Goal: Task Accomplishment & Management: Use online tool/utility

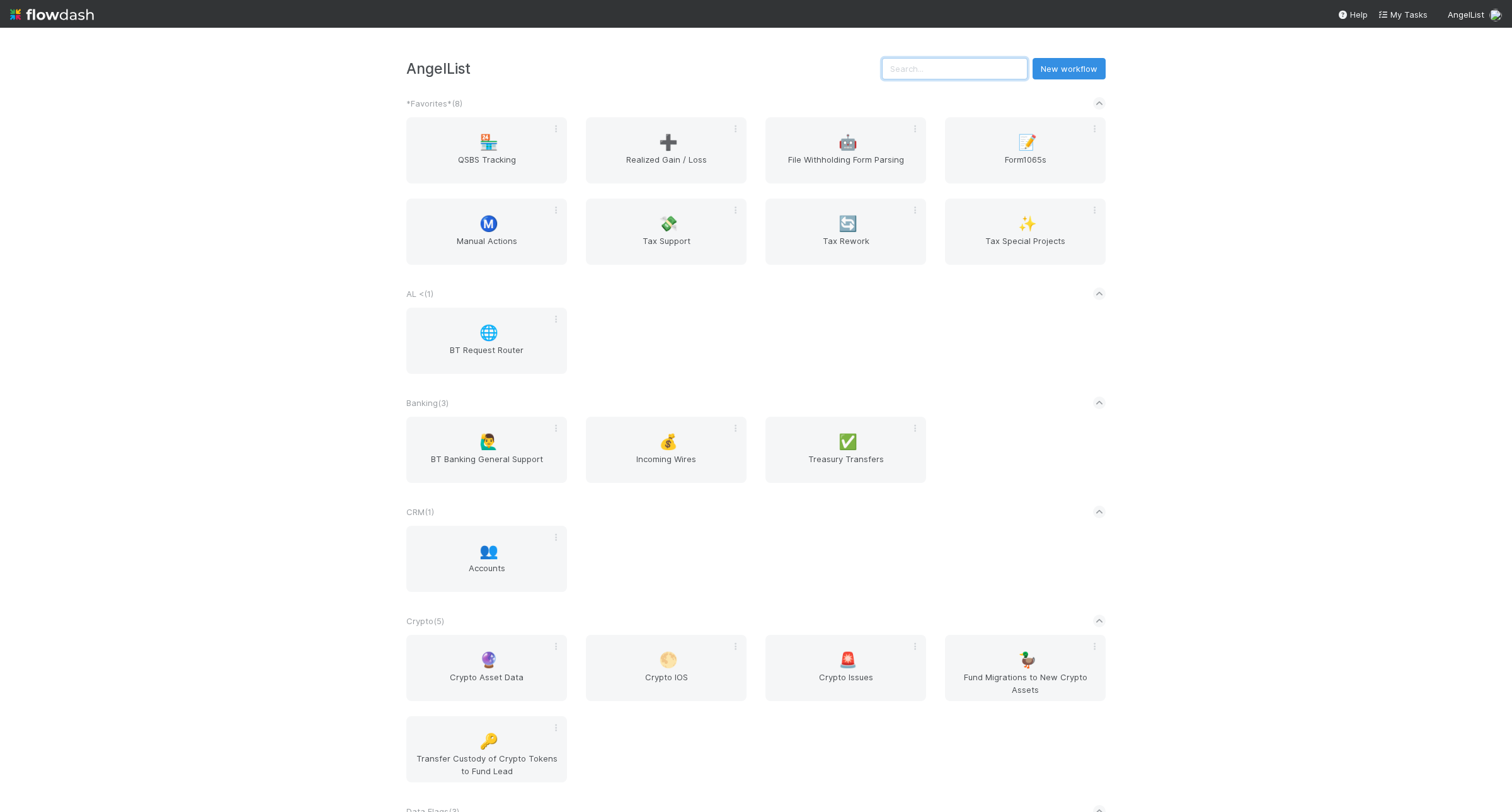
click at [935, 61] on input "text" at bounding box center [955, 68] width 145 height 22
click at [498, 241] on span "Manual Actions" at bounding box center [487, 247] width 151 height 25
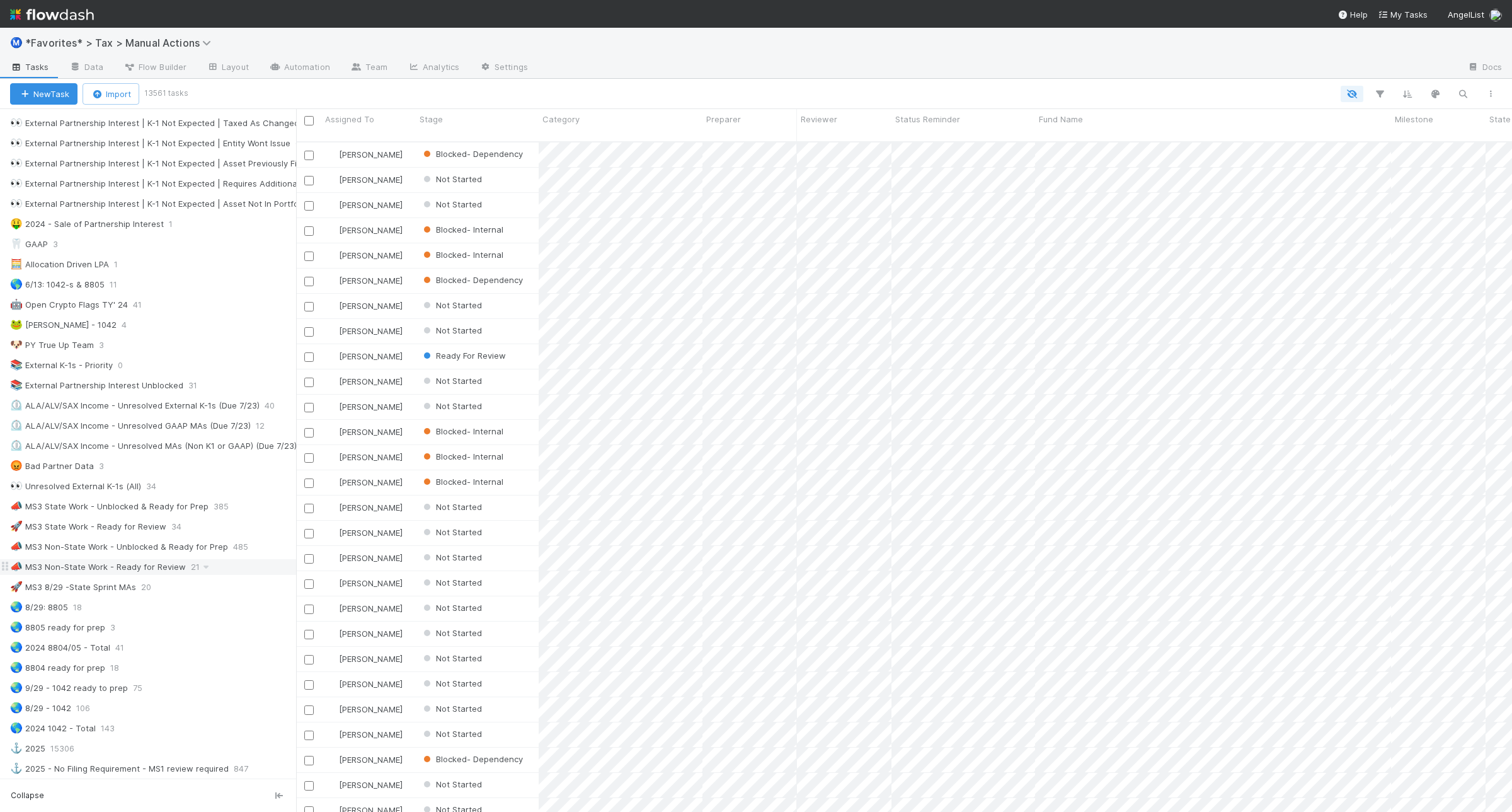
scroll to position [551, 0]
click at [111, 614] on div "🌏 8/29: 8805 18" at bounding box center [152, 606] width 286 height 16
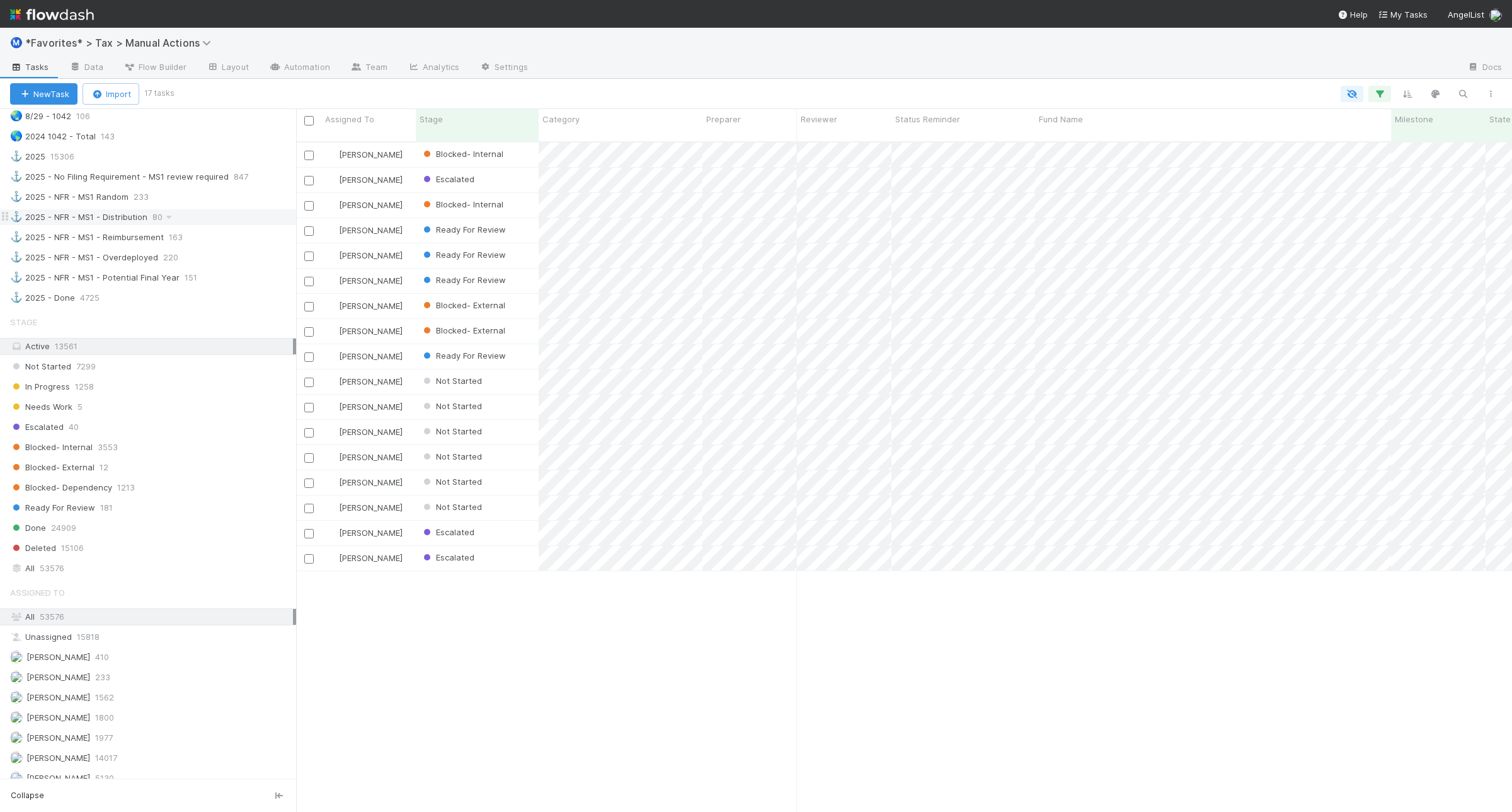
scroll to position [1182, 0]
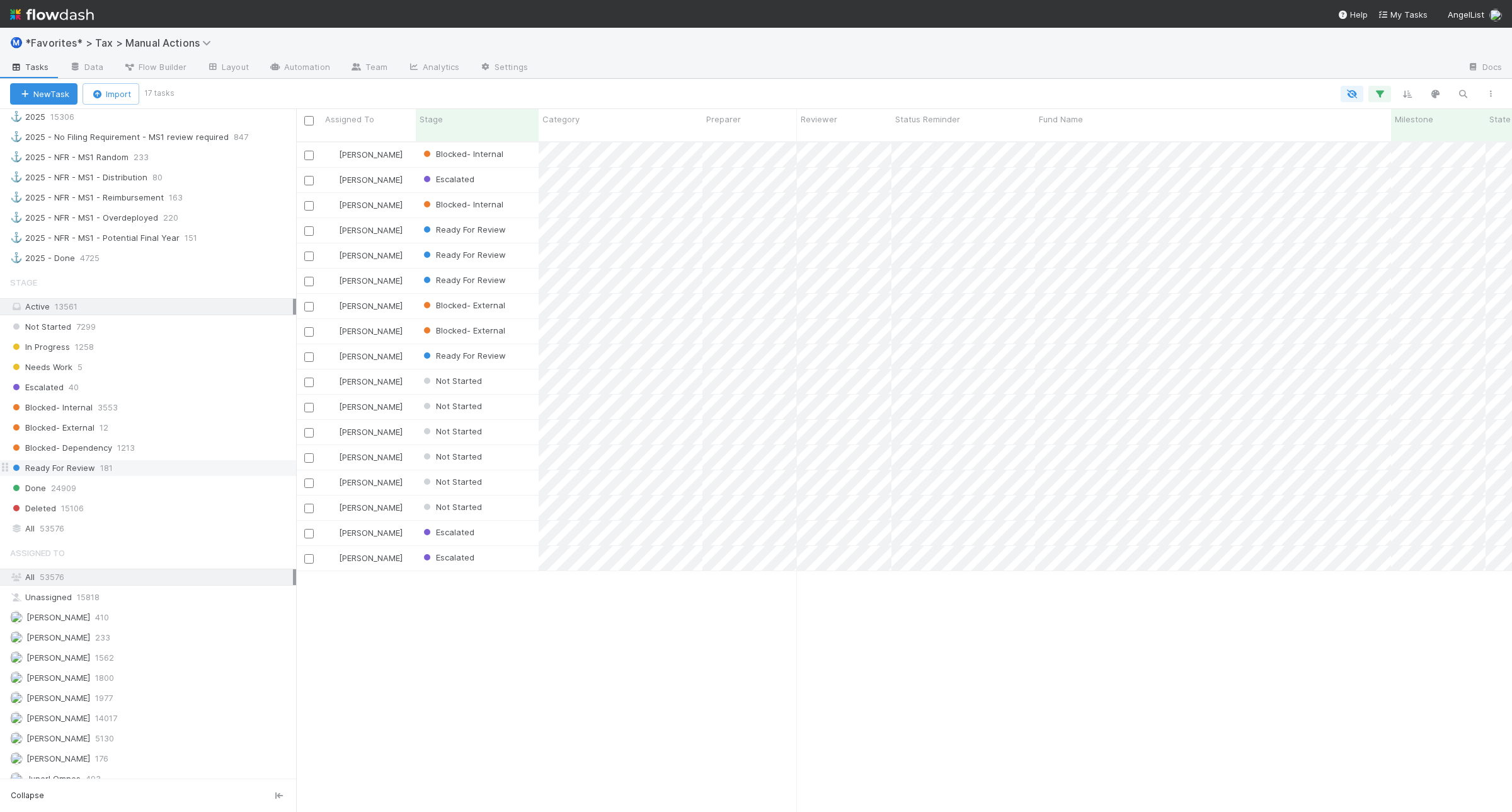
click at [138, 476] on div "Ready For Review 181" at bounding box center [152, 467] width 286 height 16
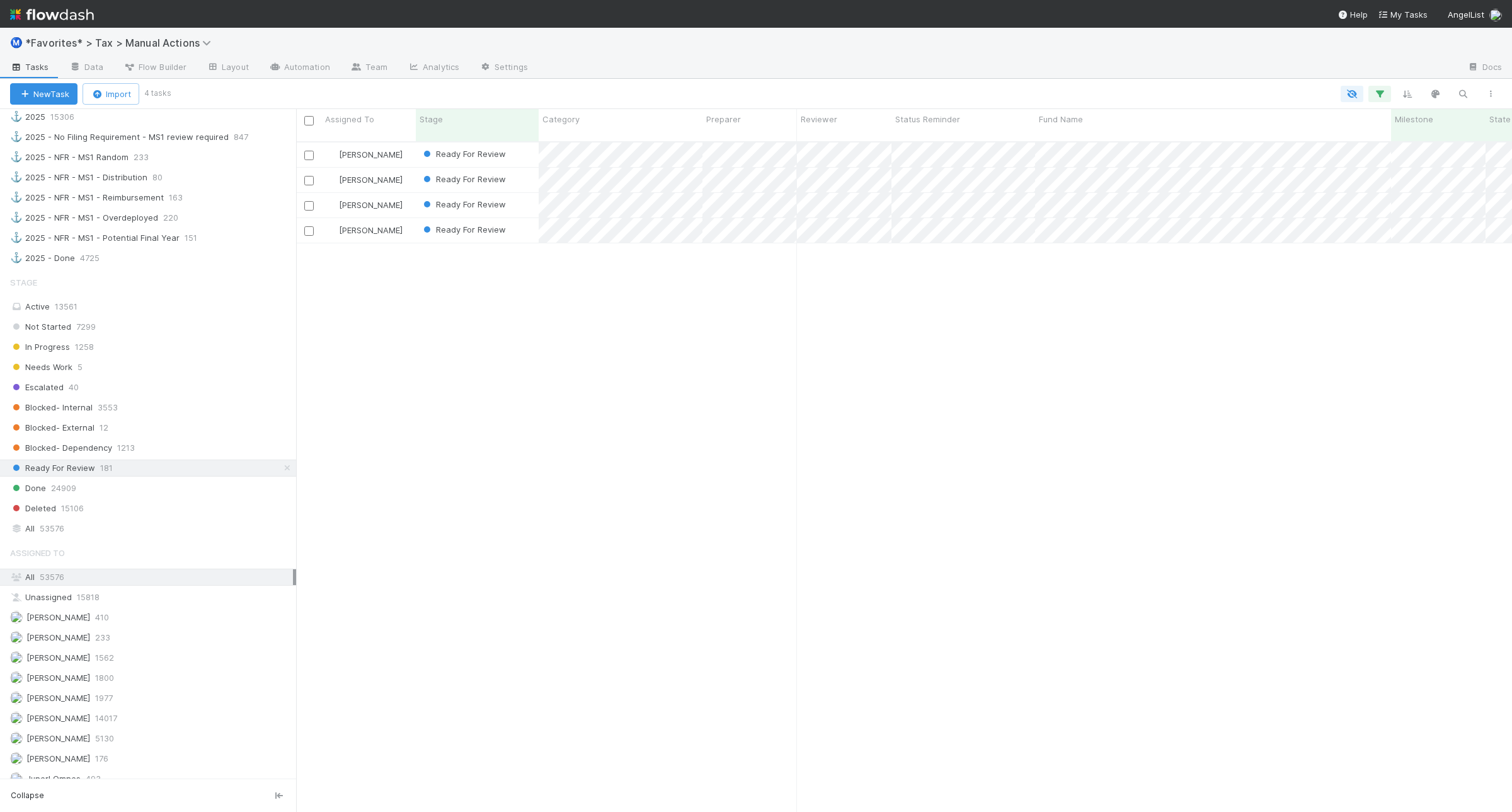
scroll to position [668, 1204]
click at [168, 396] on div "Escalated 40" at bounding box center [152, 387] width 286 height 16
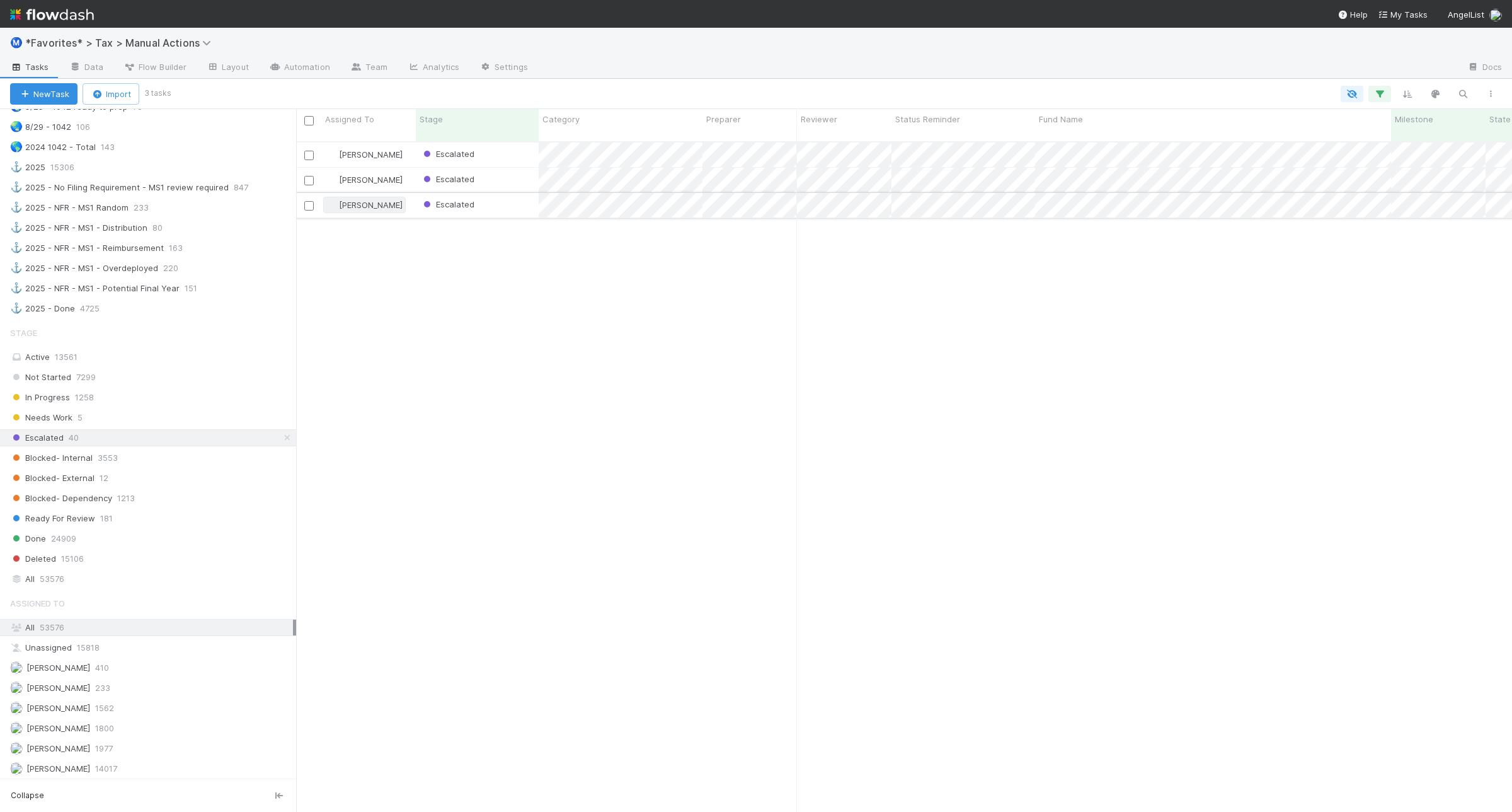
scroll to position [1103, 0]
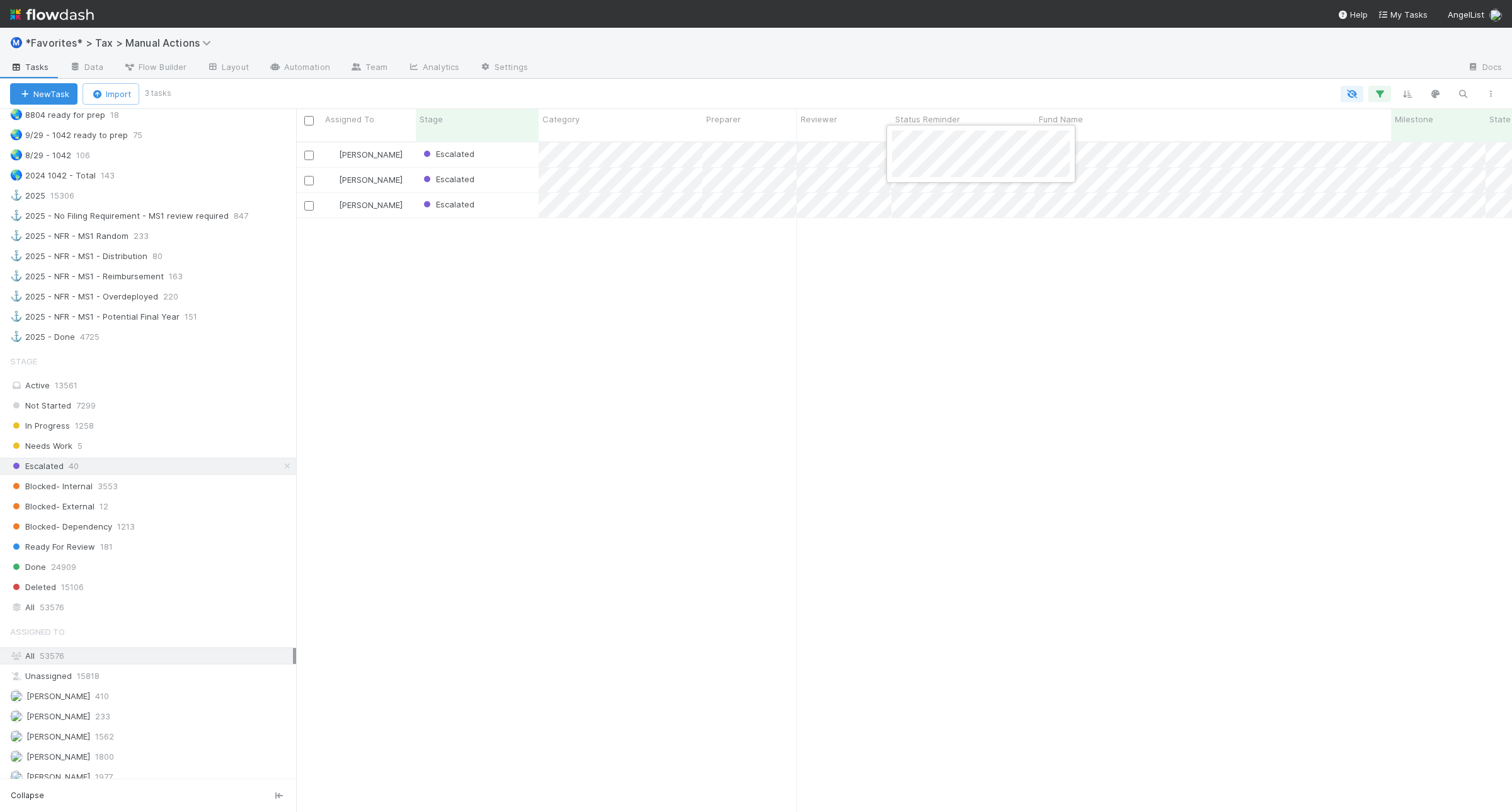
click at [1015, 312] on div at bounding box center [756, 406] width 1512 height 812
click at [503, 174] on div "Escalated" at bounding box center [477, 180] width 123 height 24
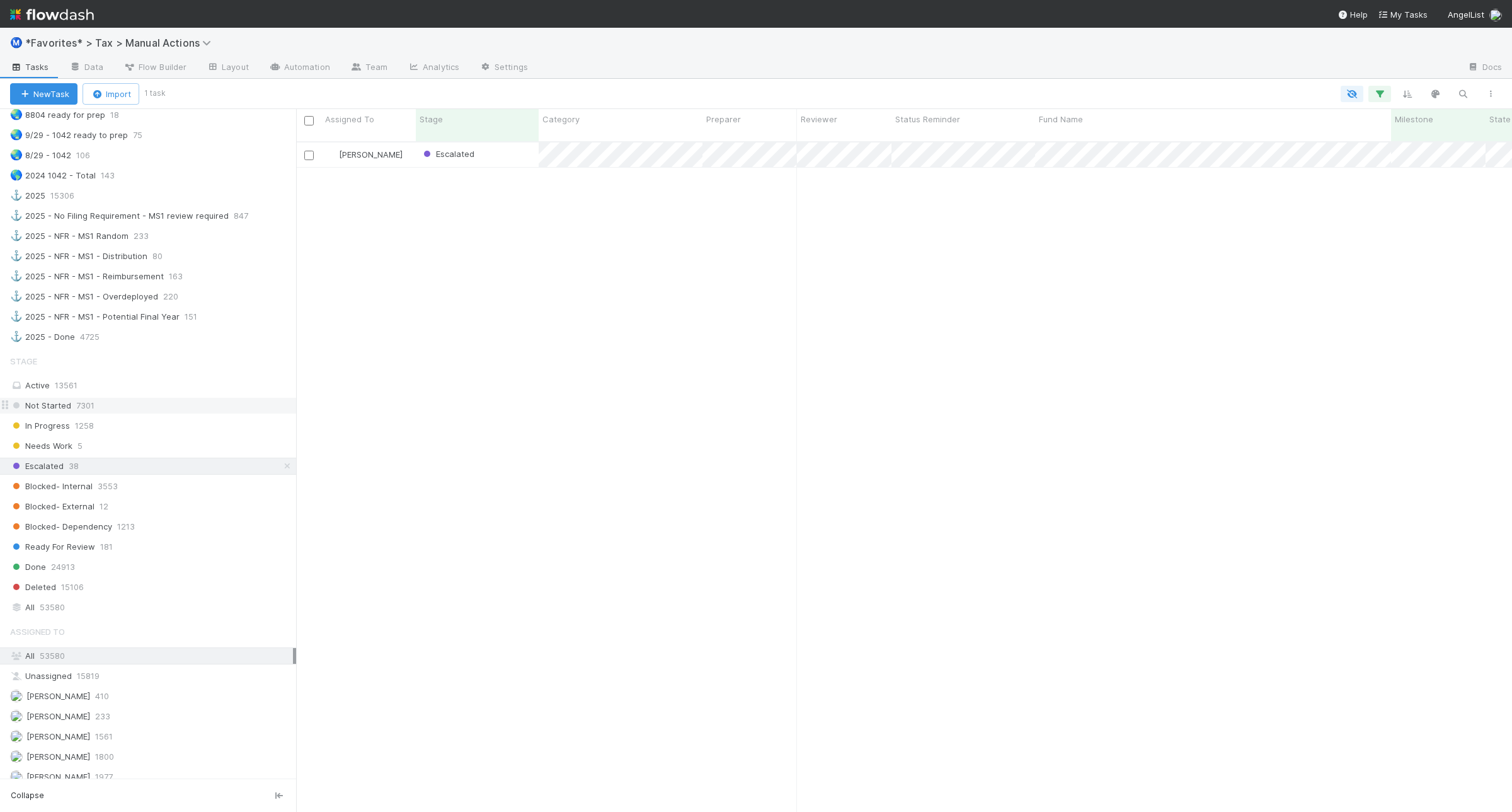
click at [162, 414] on div "Not Started 7301" at bounding box center [152, 405] width 286 height 16
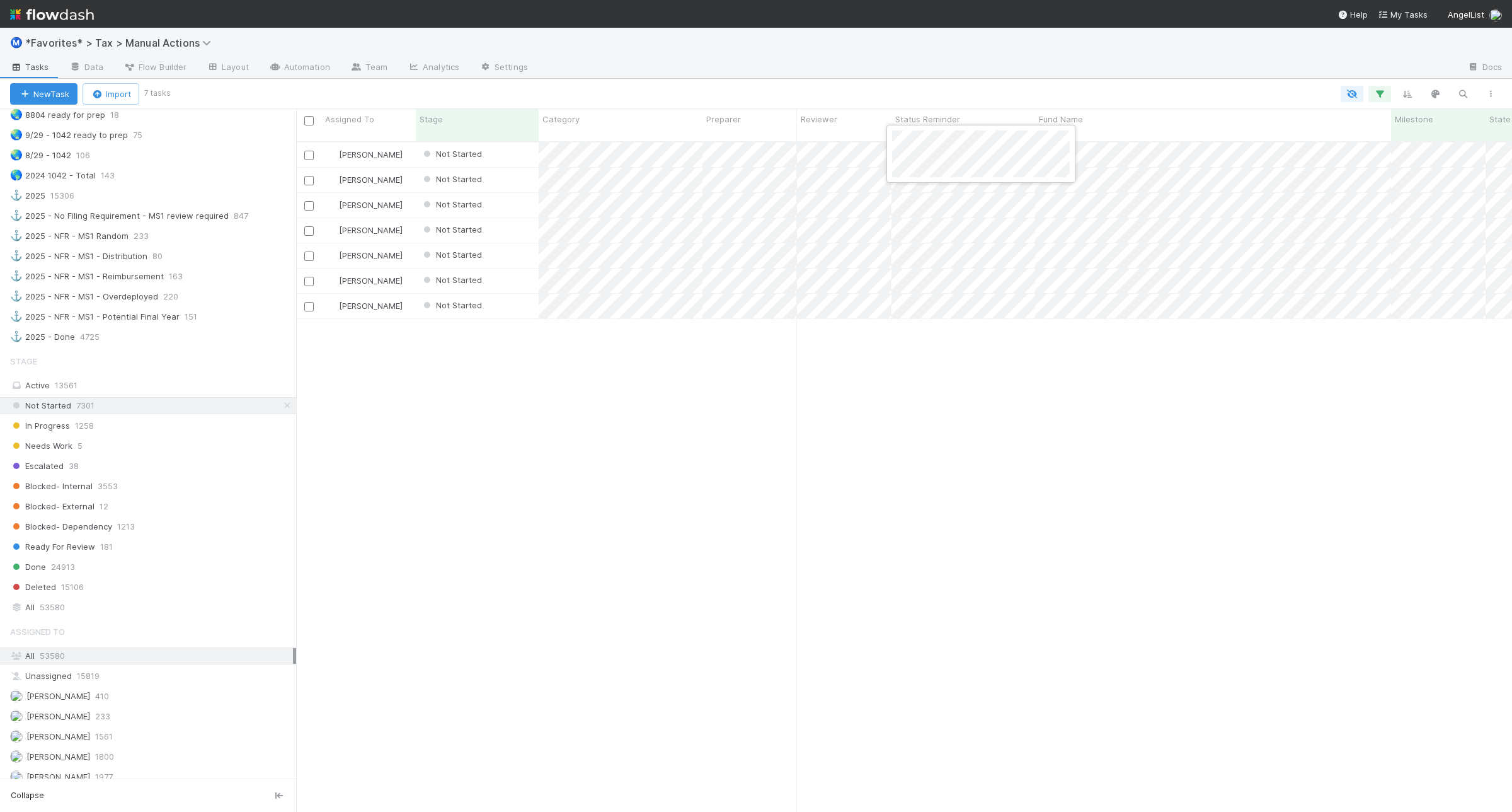
click at [969, 465] on div at bounding box center [756, 406] width 1512 height 812
click at [147, 616] on div "All 53580" at bounding box center [148, 607] width 296 height 17
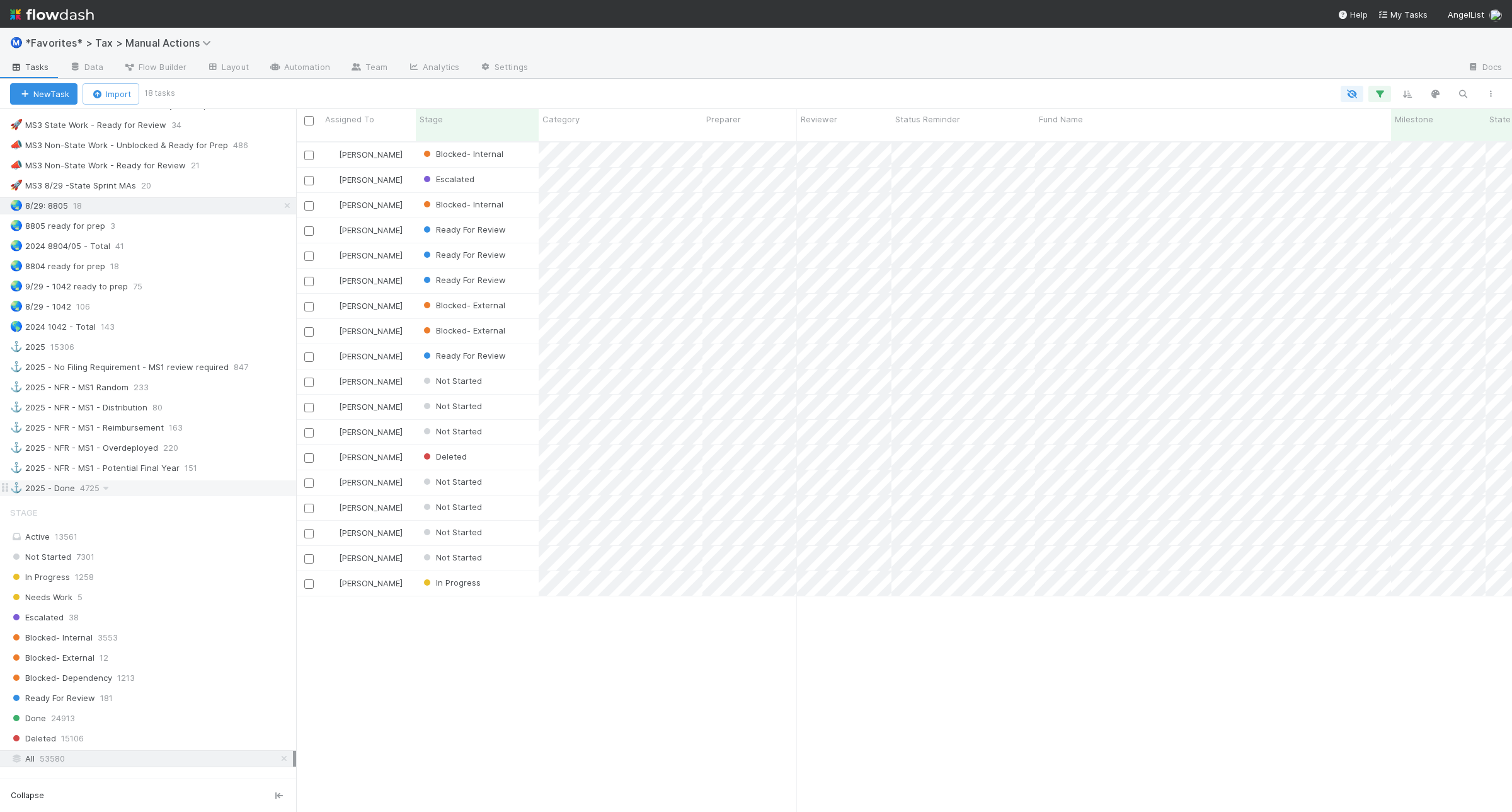
scroll to position [945, 0]
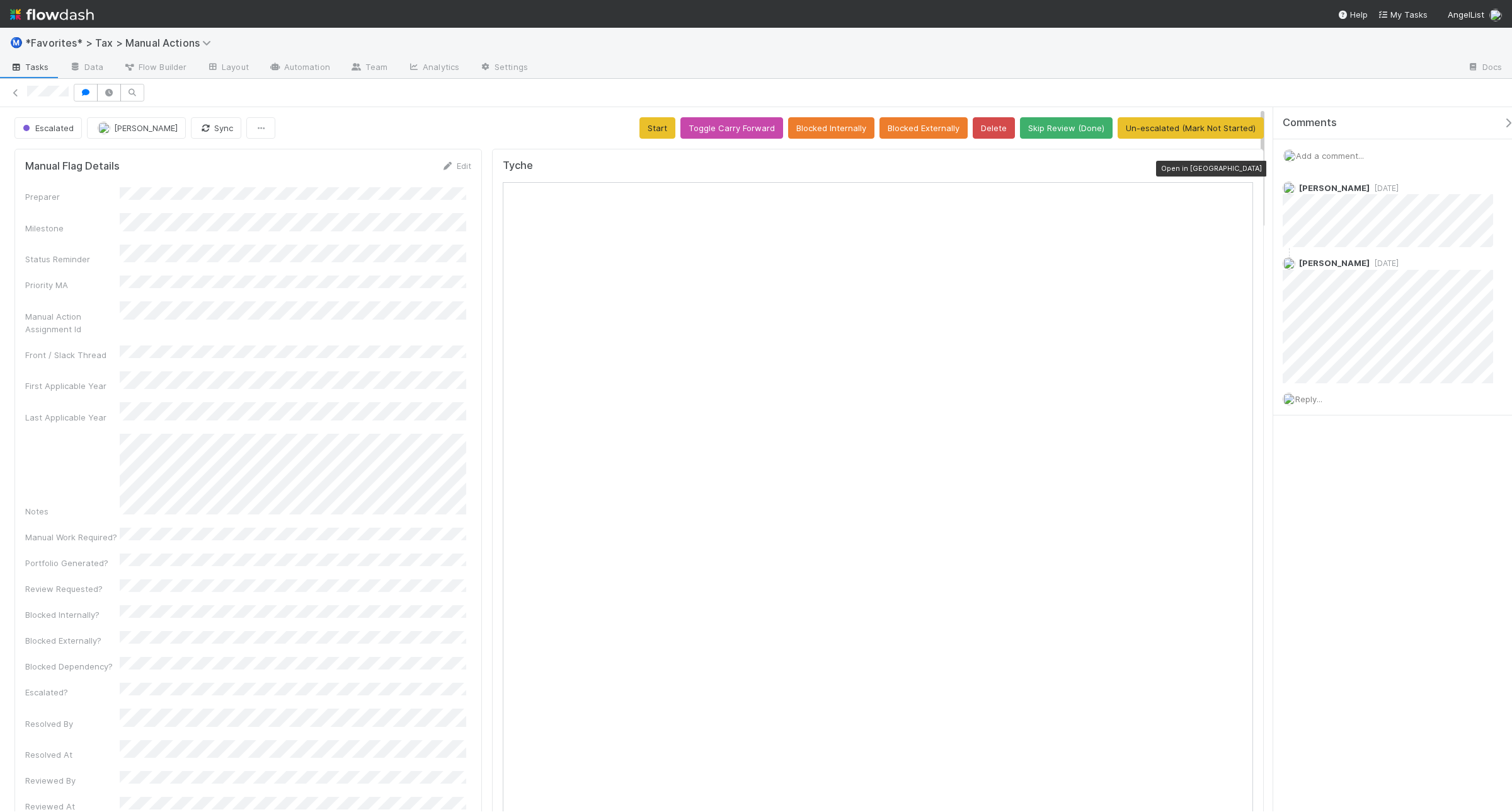
click at [1209, 166] on icon at bounding box center [1247, 168] width 13 height 8
click at [1209, 396] on span "Reply..." at bounding box center [1308, 399] width 27 height 10
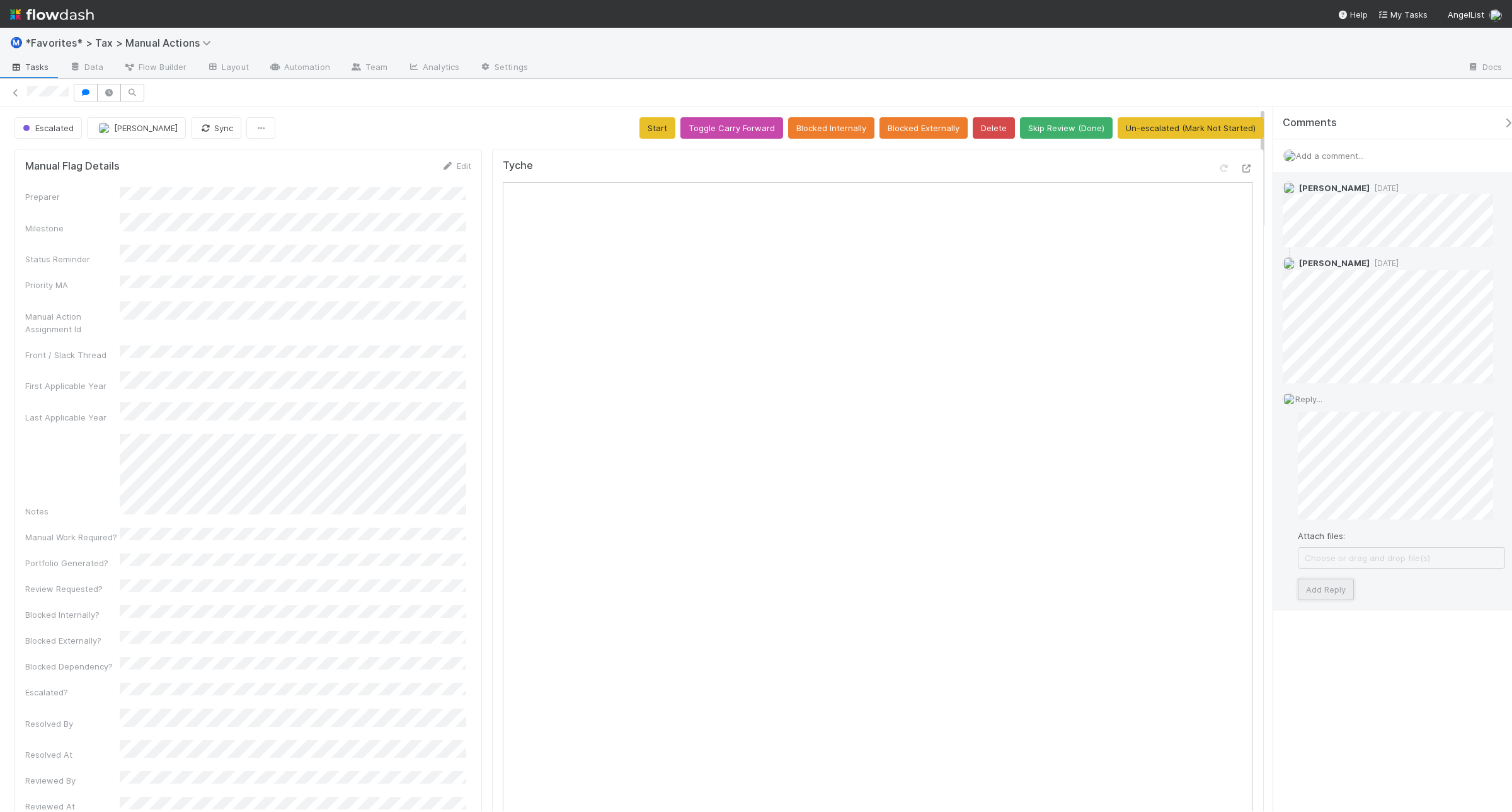
click at [1209, 581] on button "Add Reply" at bounding box center [1326, 589] width 56 height 22
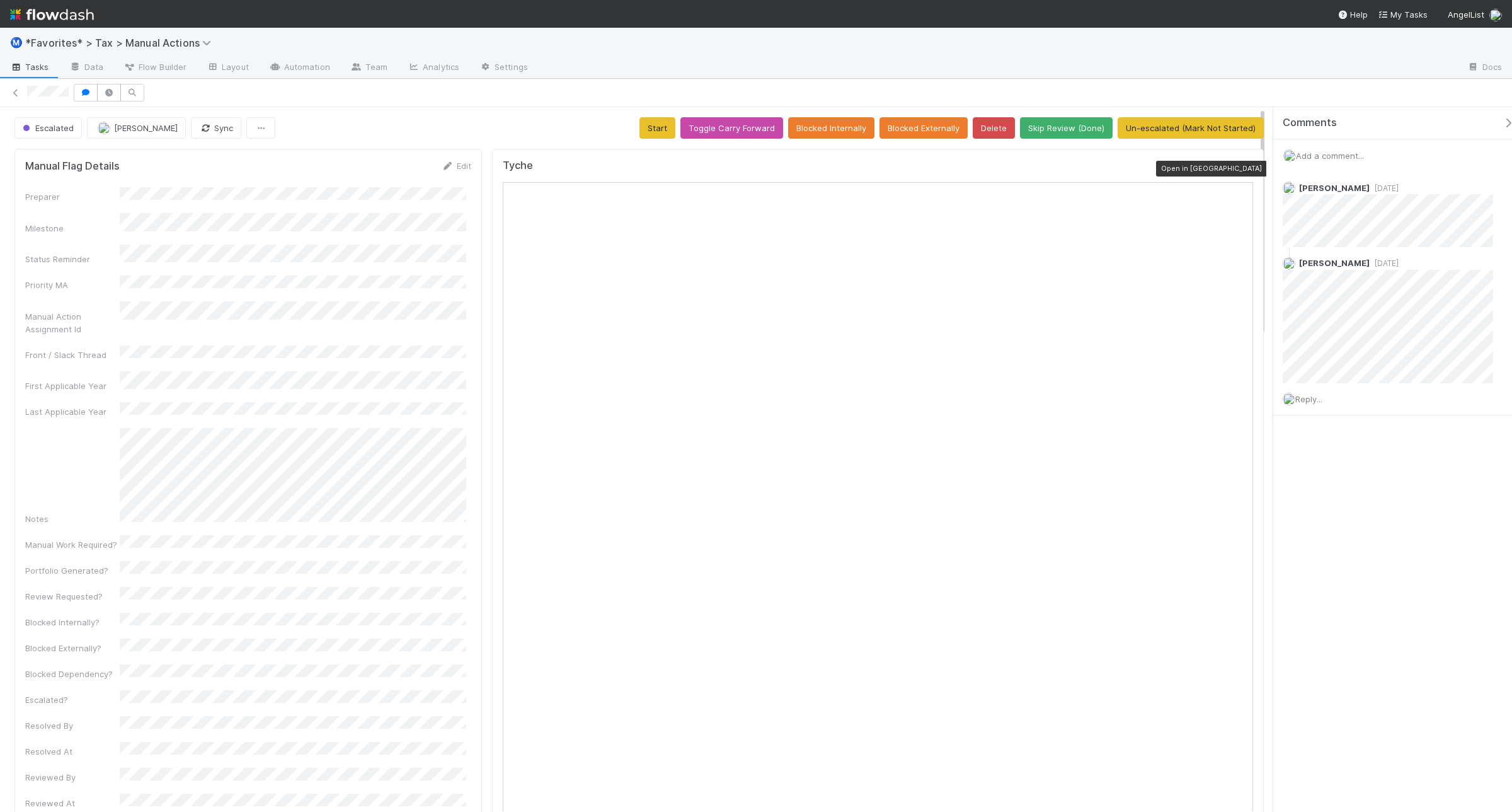
click at [1240, 167] on icon at bounding box center [1247, 168] width 13 height 8
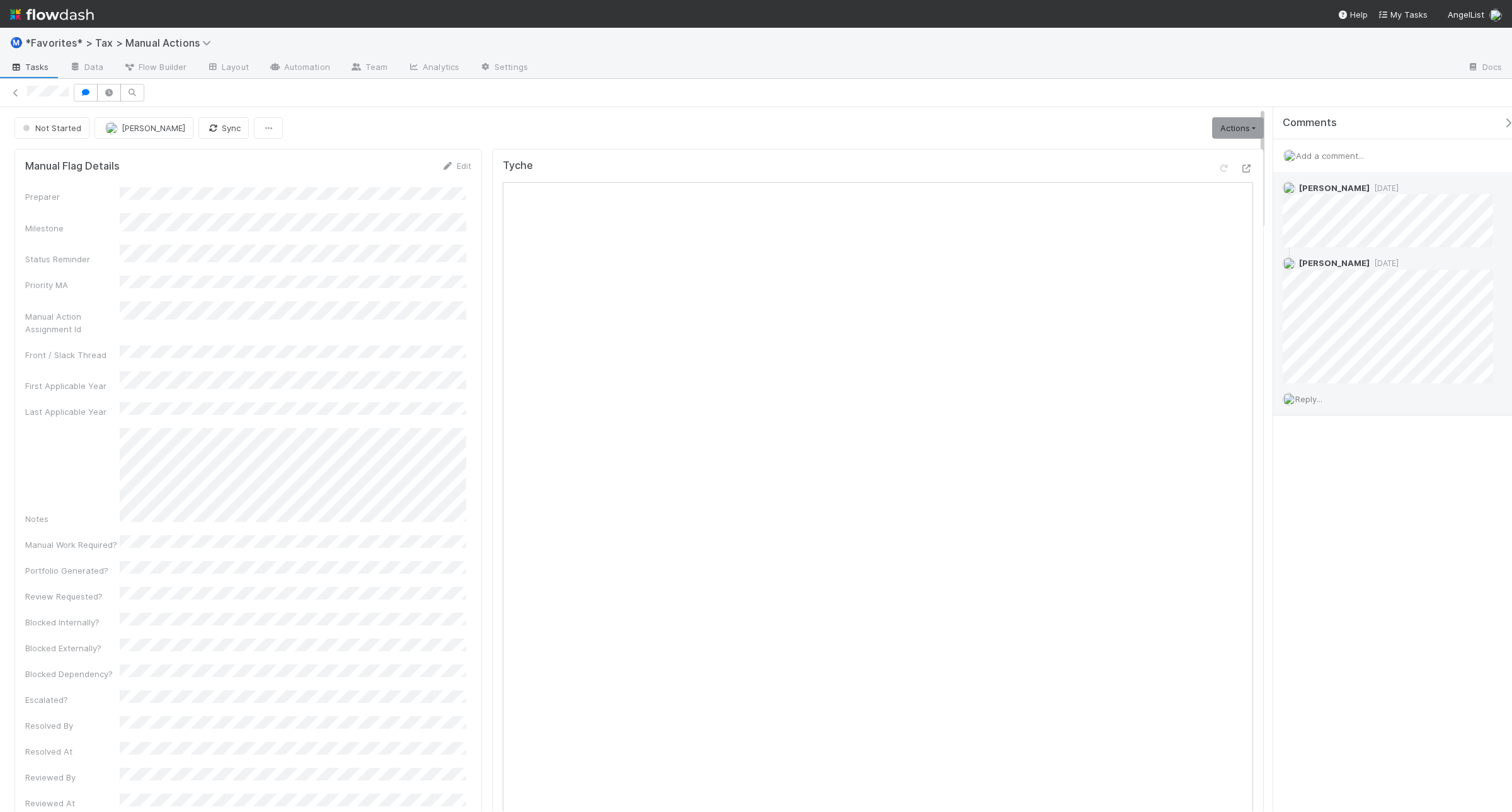
click at [1319, 398] on span "Reply..." at bounding box center [1308, 399] width 27 height 10
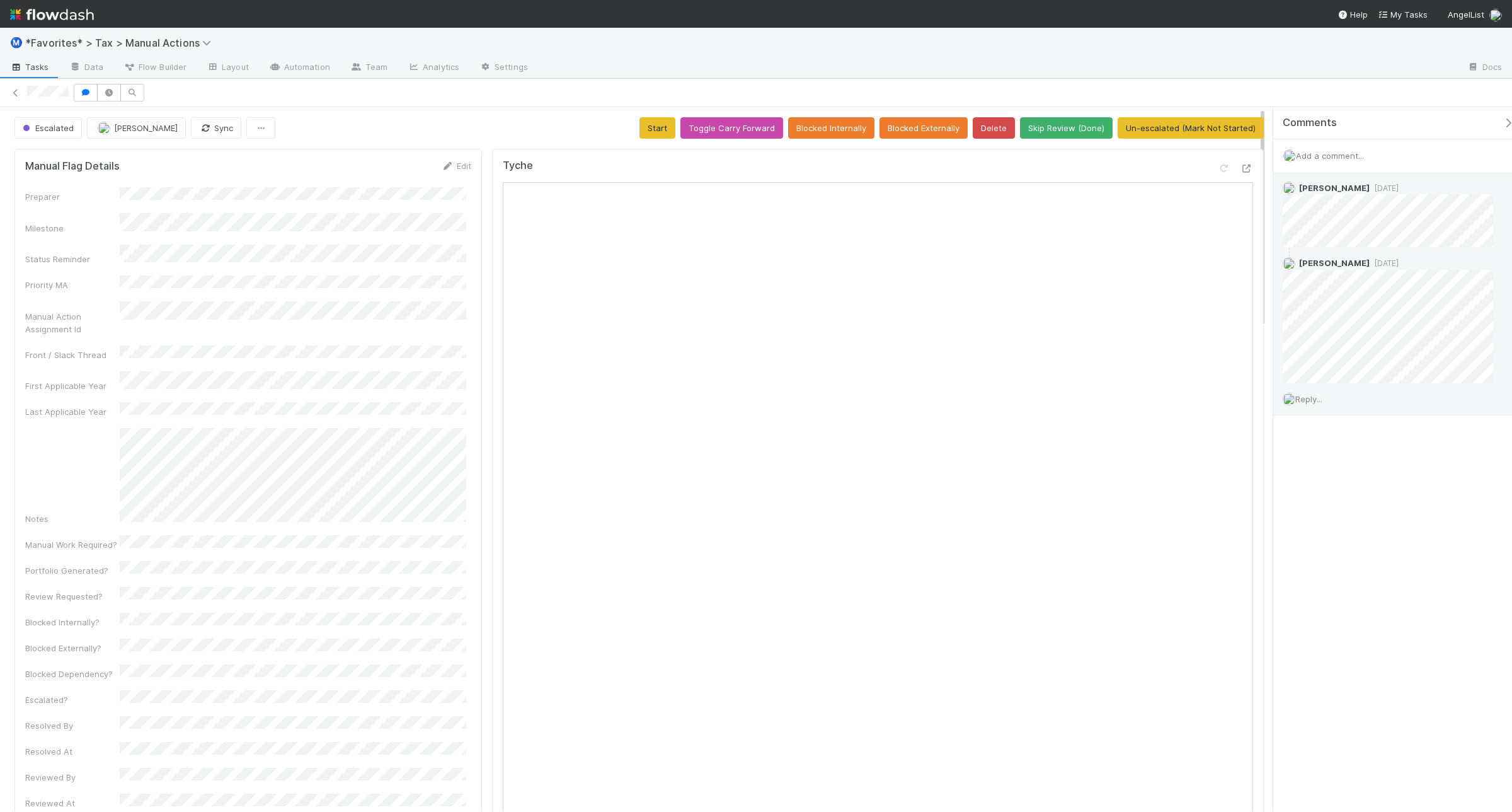
click at [1307, 399] on span "Reply..." at bounding box center [1308, 399] width 27 height 10
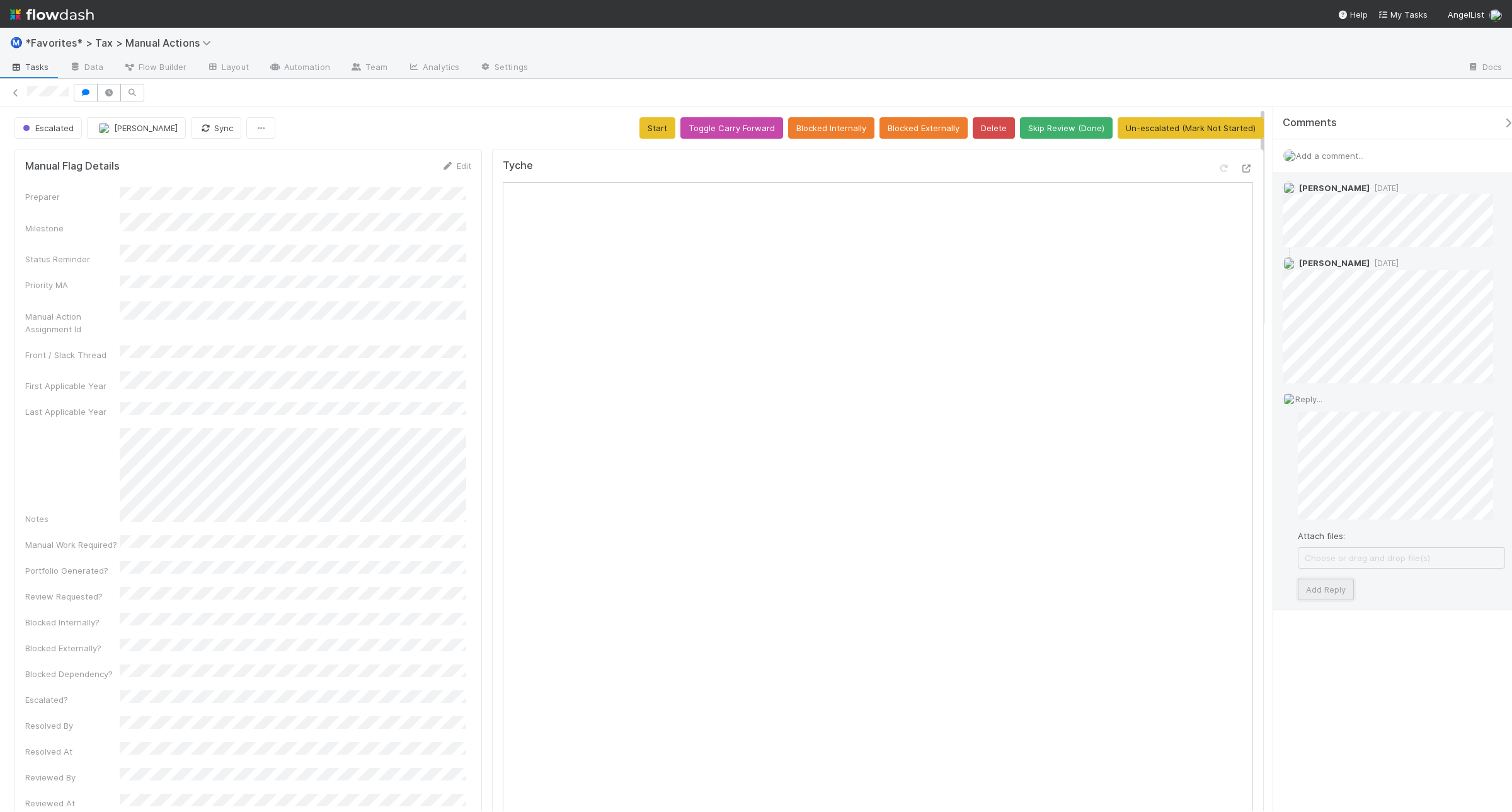
click at [1342, 581] on button "Add Reply" at bounding box center [1326, 589] width 56 height 22
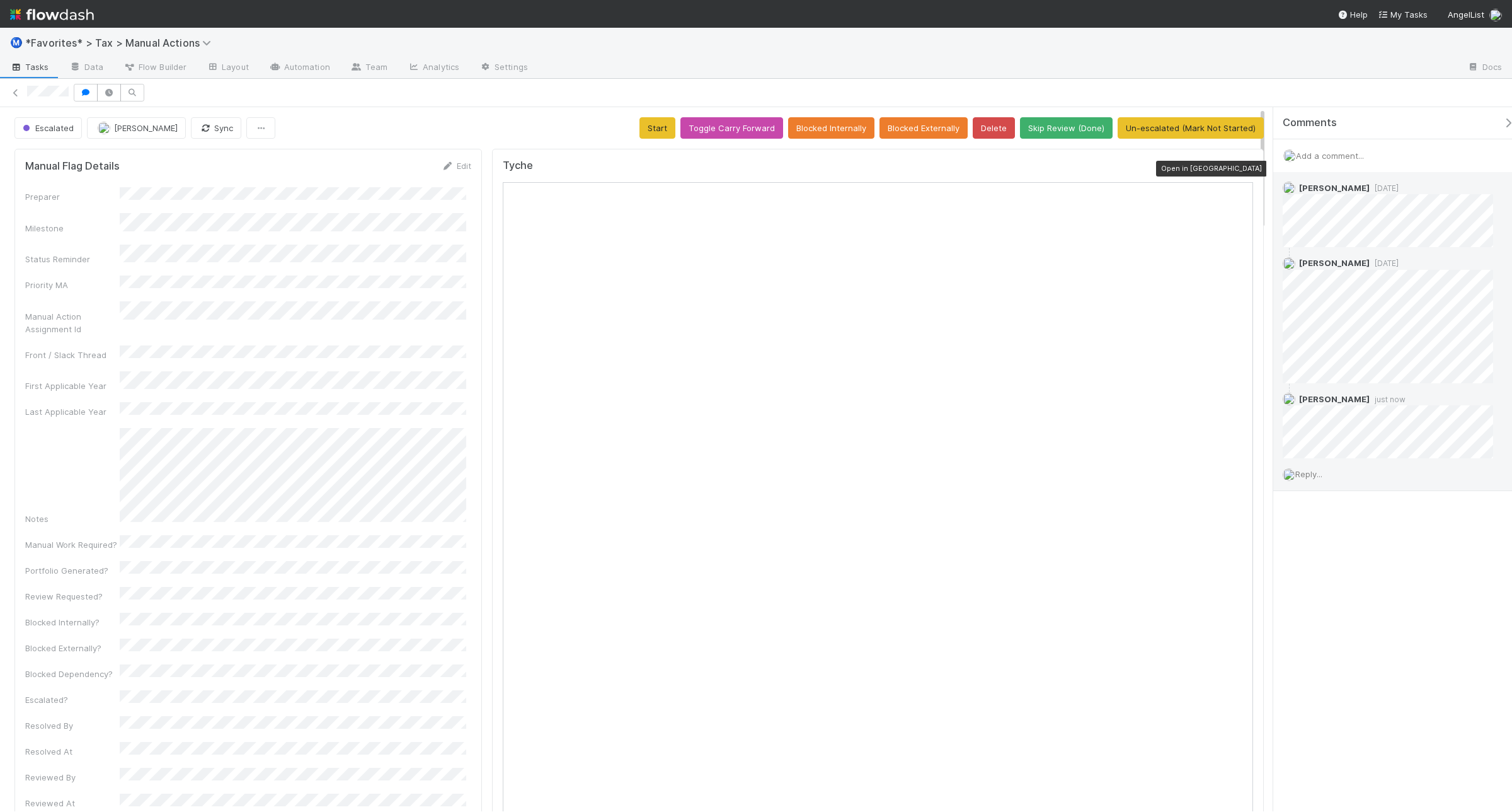
click at [1240, 169] on icon at bounding box center [1247, 168] width 13 height 8
click at [1218, 124] on button "Un-escalated (Mark Not Started)" at bounding box center [1190, 128] width 146 height 22
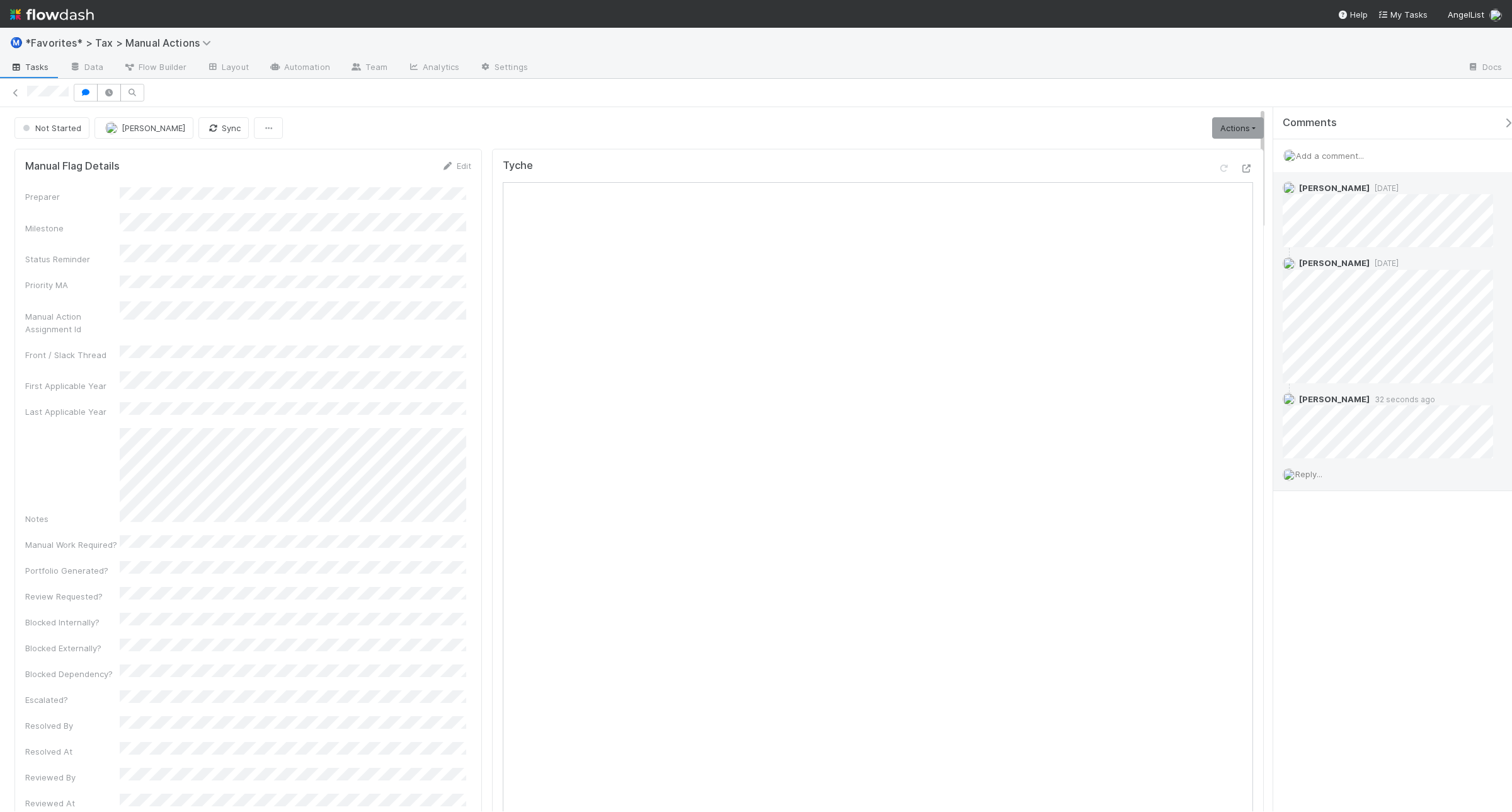
click at [1302, 473] on span "Reply..." at bounding box center [1308, 474] width 27 height 10
click at [1306, 472] on span "Reply..." at bounding box center [1308, 474] width 27 height 10
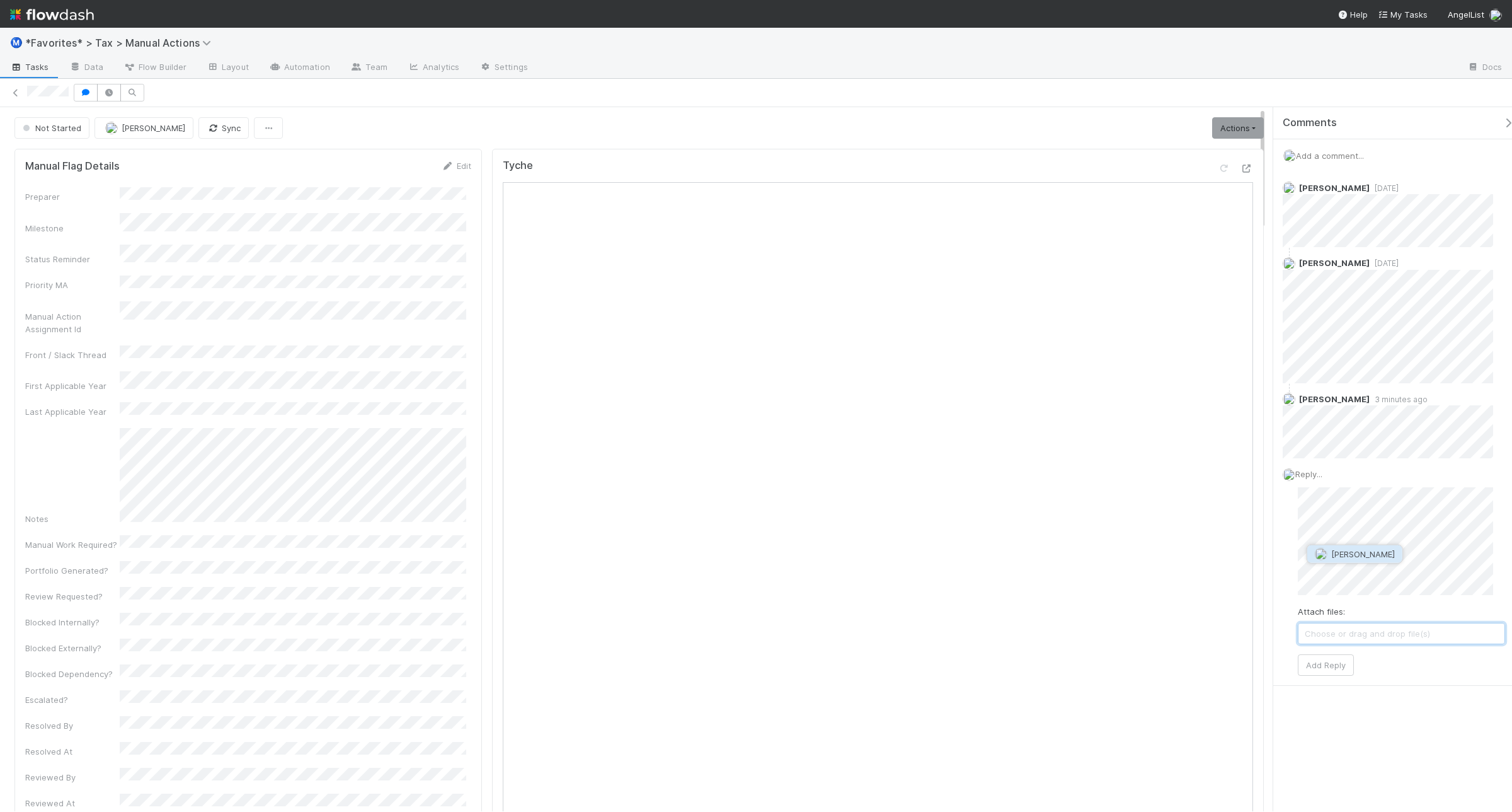
click at [1352, 556] on span "Blake Hall" at bounding box center [1363, 554] width 64 height 10
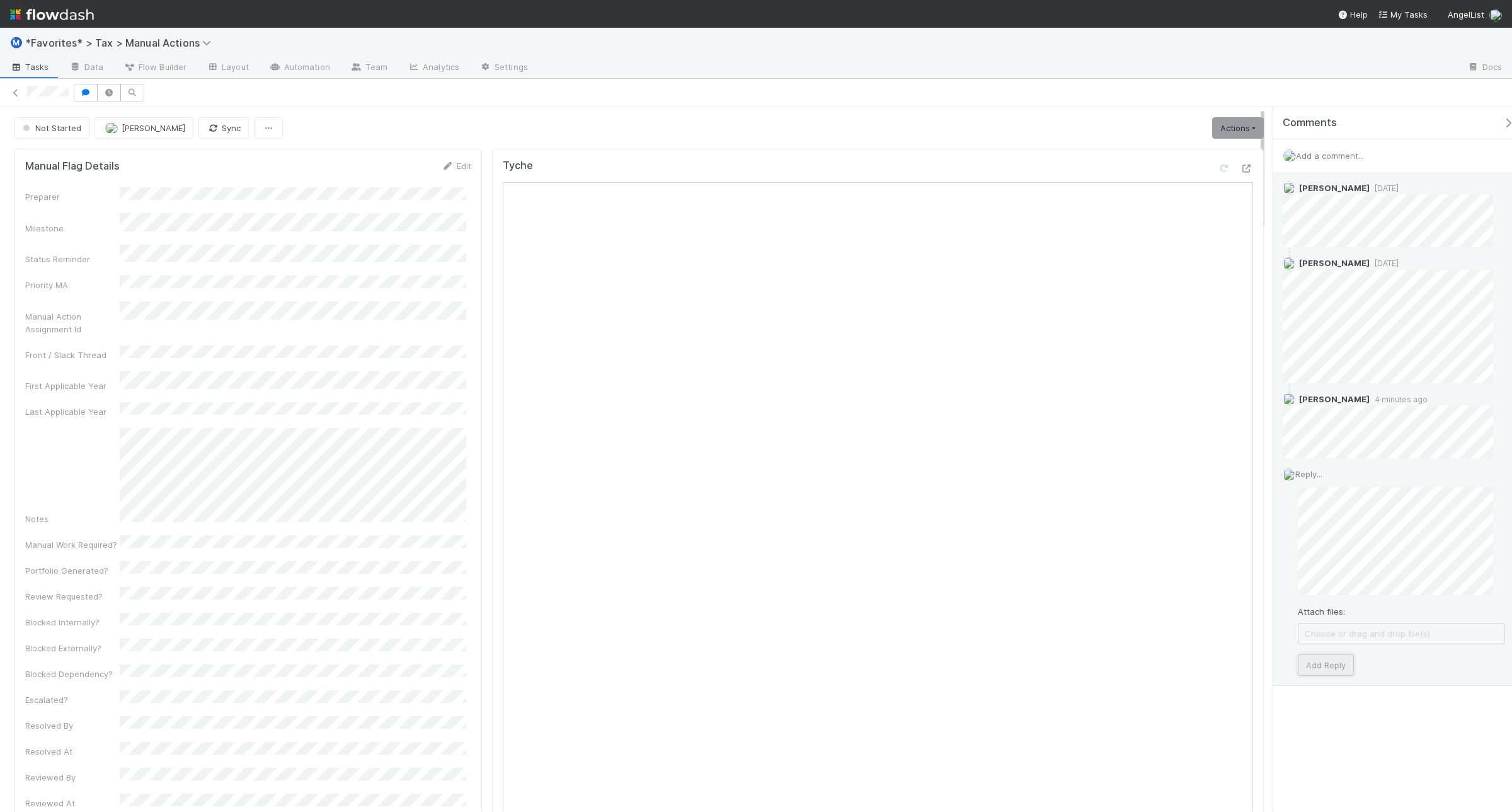
click at [1325, 660] on button "Add Reply" at bounding box center [1326, 665] width 56 height 22
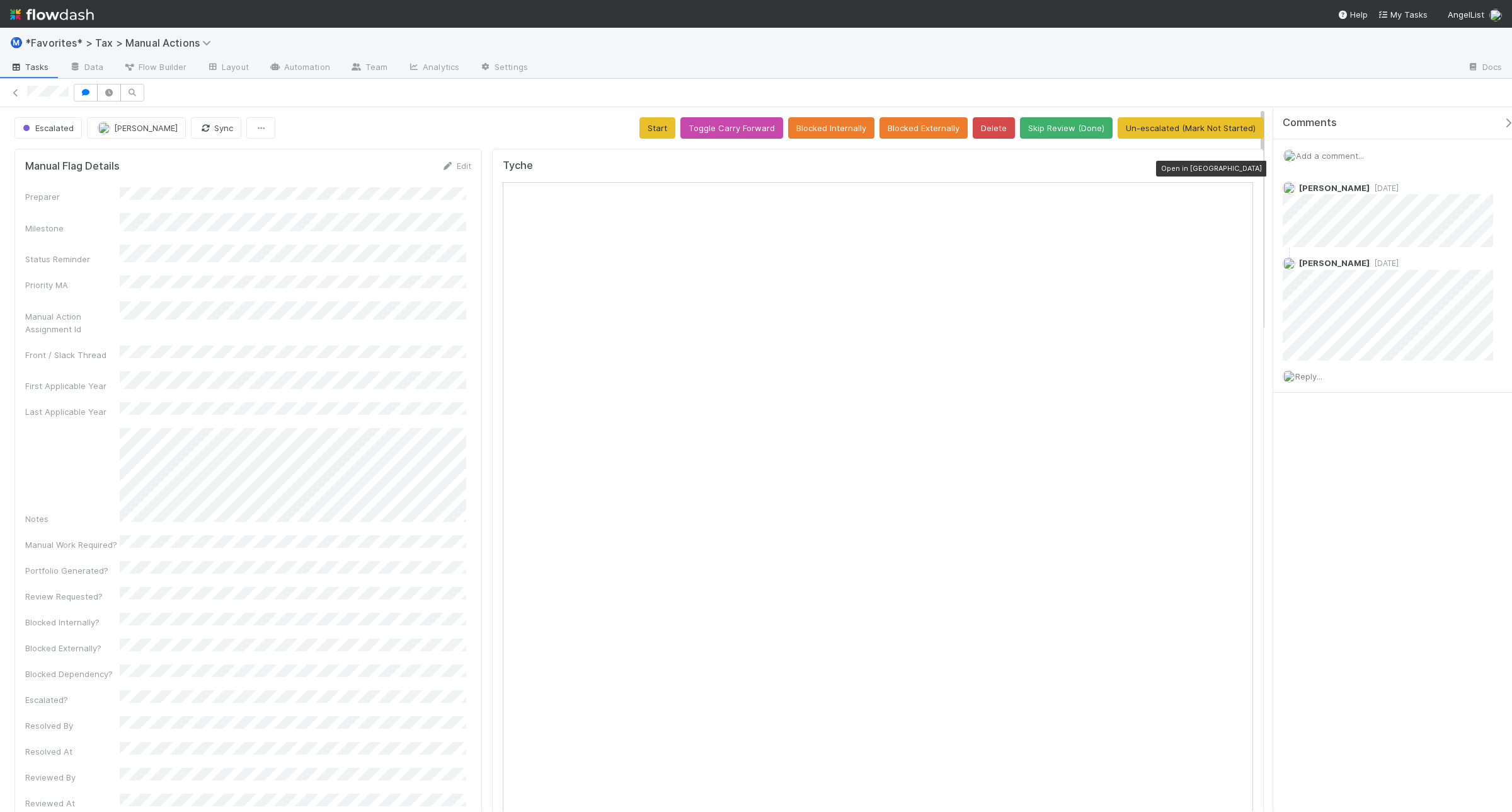
click at [1240, 171] on icon at bounding box center [1247, 168] width 13 height 8
click at [1312, 375] on span "Reply..." at bounding box center [1308, 376] width 27 height 10
click at [1354, 463] on button "[PERSON_NAME]" at bounding box center [1355, 456] width 95 height 17
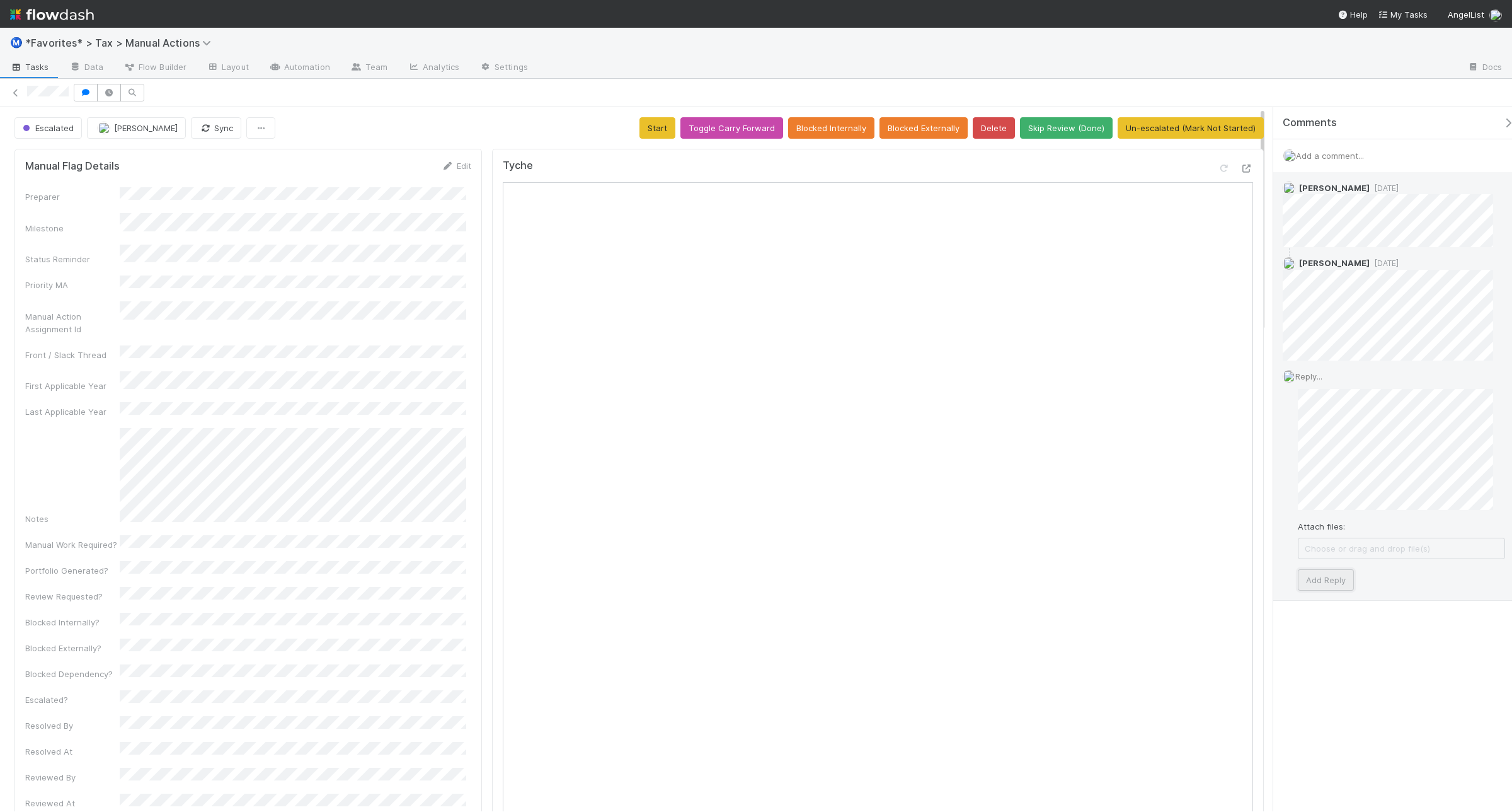
click at [1312, 584] on button "Add Reply" at bounding box center [1326, 579] width 56 height 22
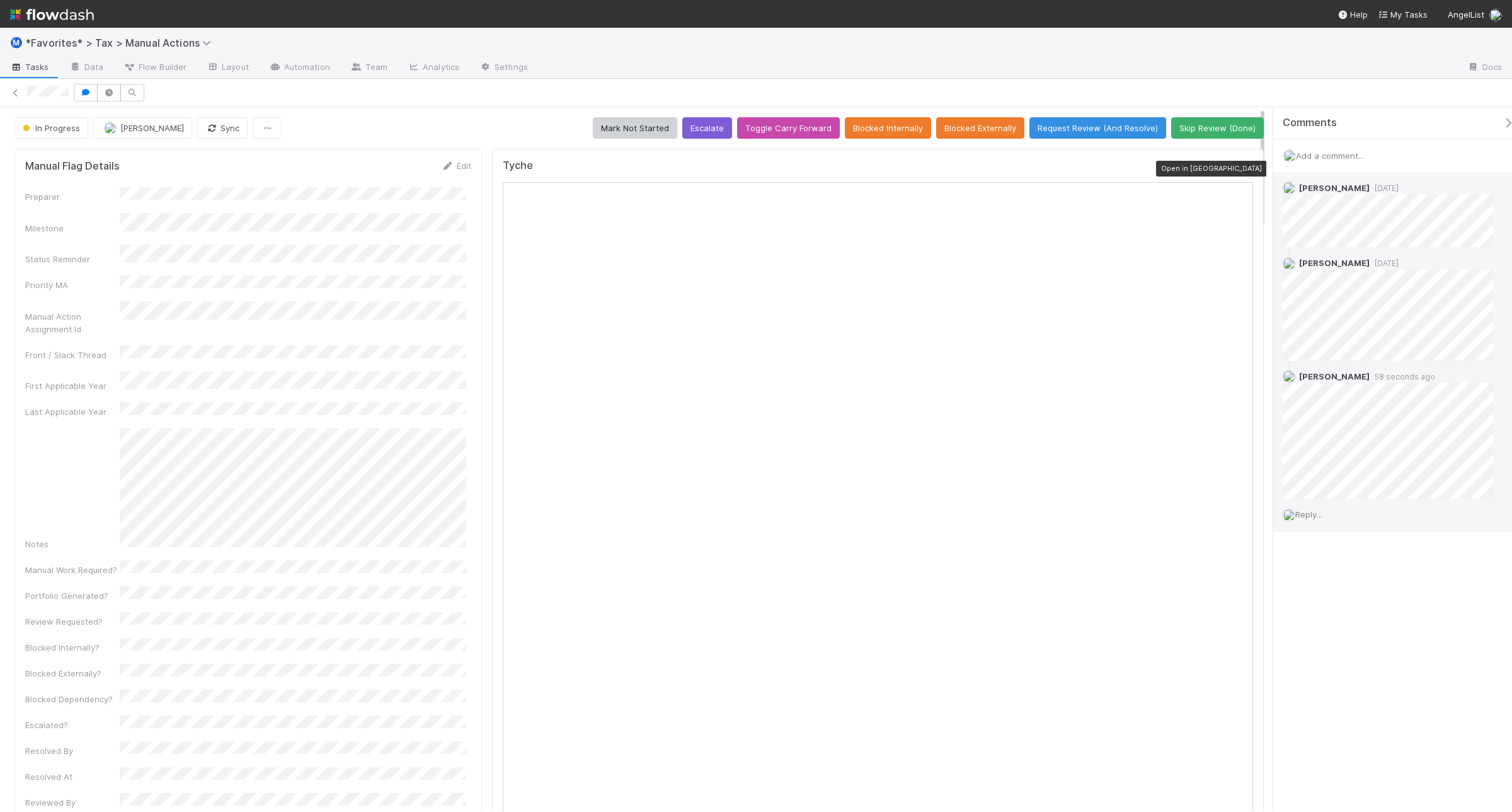
click at [1240, 166] on icon at bounding box center [1247, 168] width 13 height 8
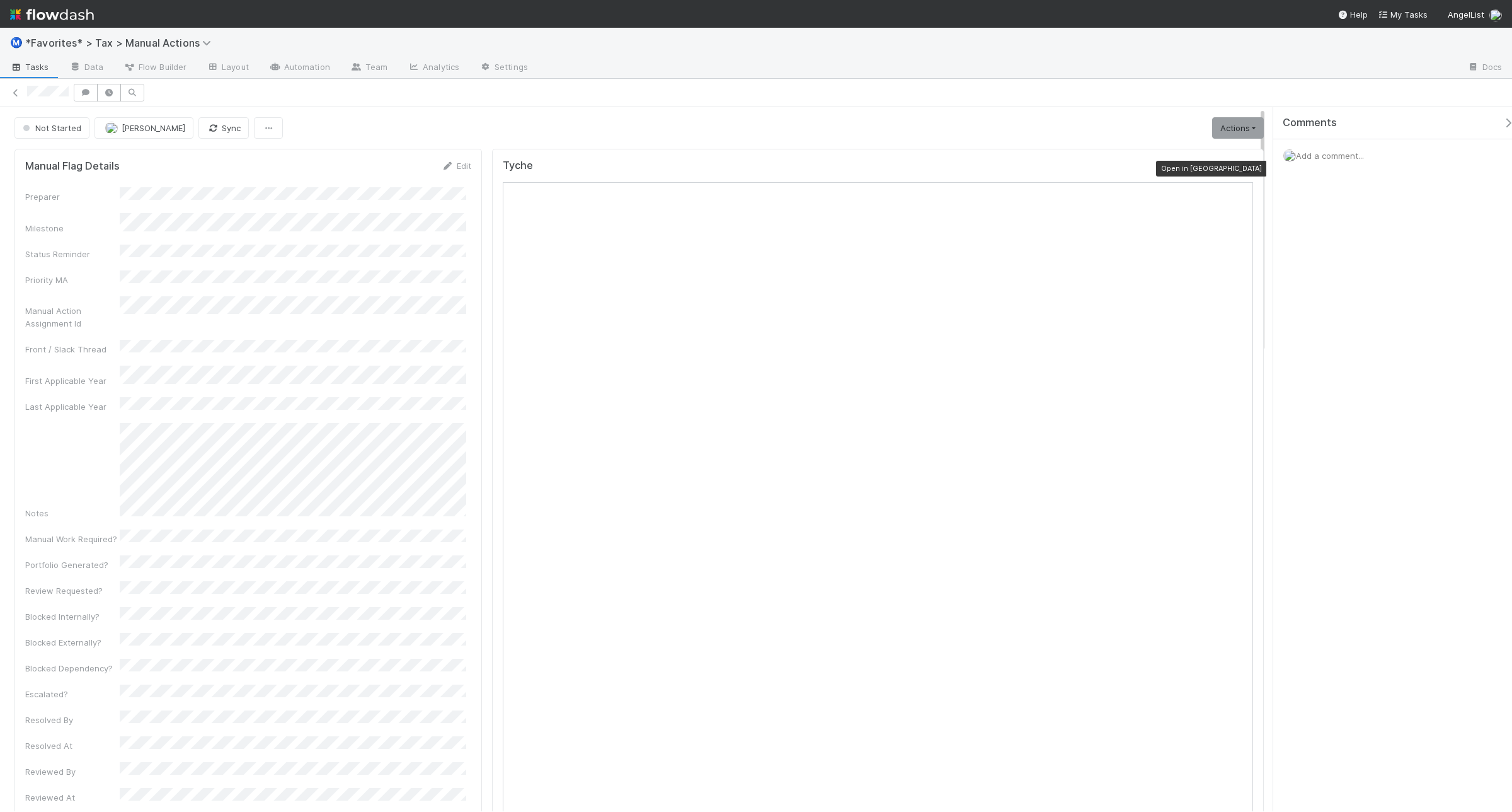
click at [1240, 167] on icon at bounding box center [1247, 168] width 13 height 8
click at [1240, 168] on icon at bounding box center [1247, 168] width 13 height 8
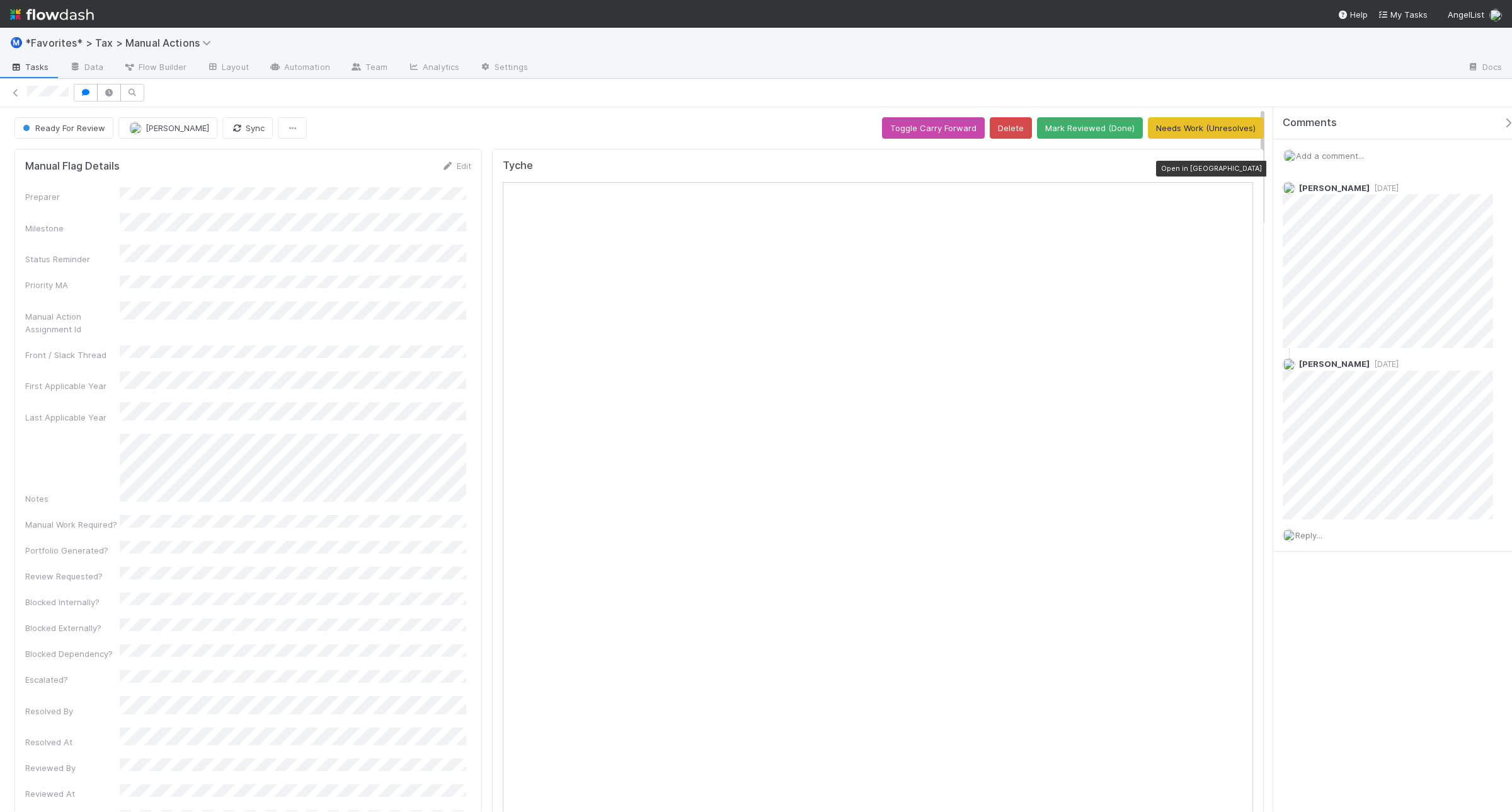
click at [1209, 175] on div at bounding box center [1247, 168] width 13 height 13
